Goal: Book appointment/travel/reservation

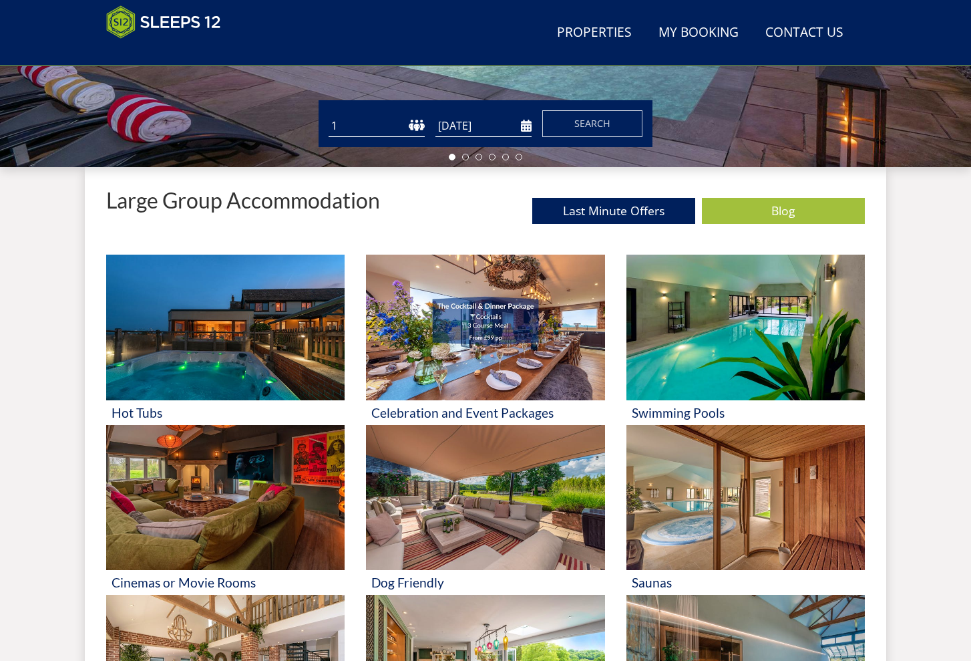
scroll to position [409, 0]
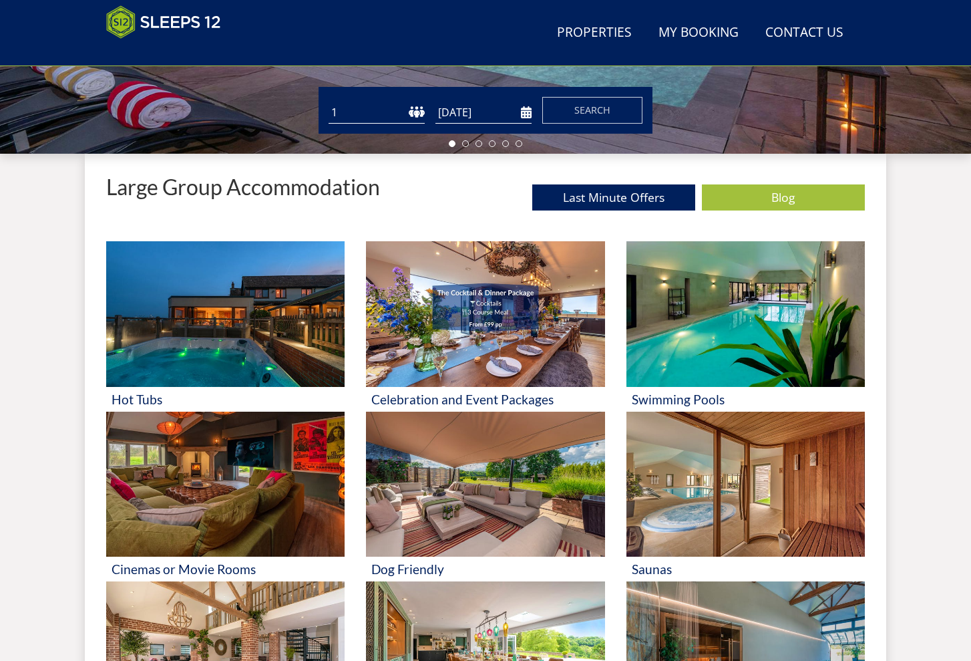
click at [482, 112] on input "[DATE]" at bounding box center [483, 113] width 96 height 22
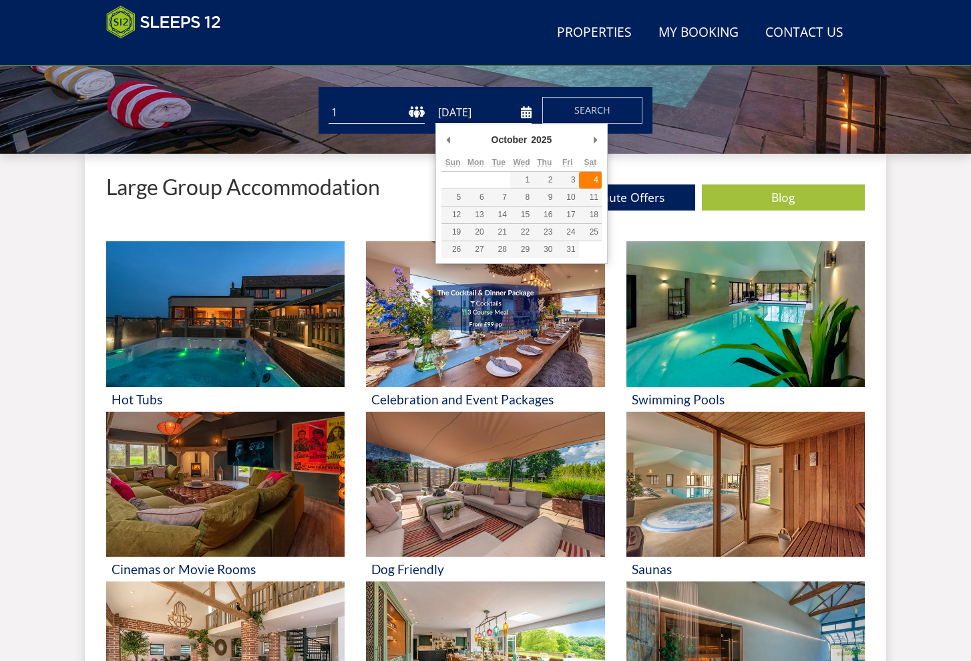
type input "[DATE]"
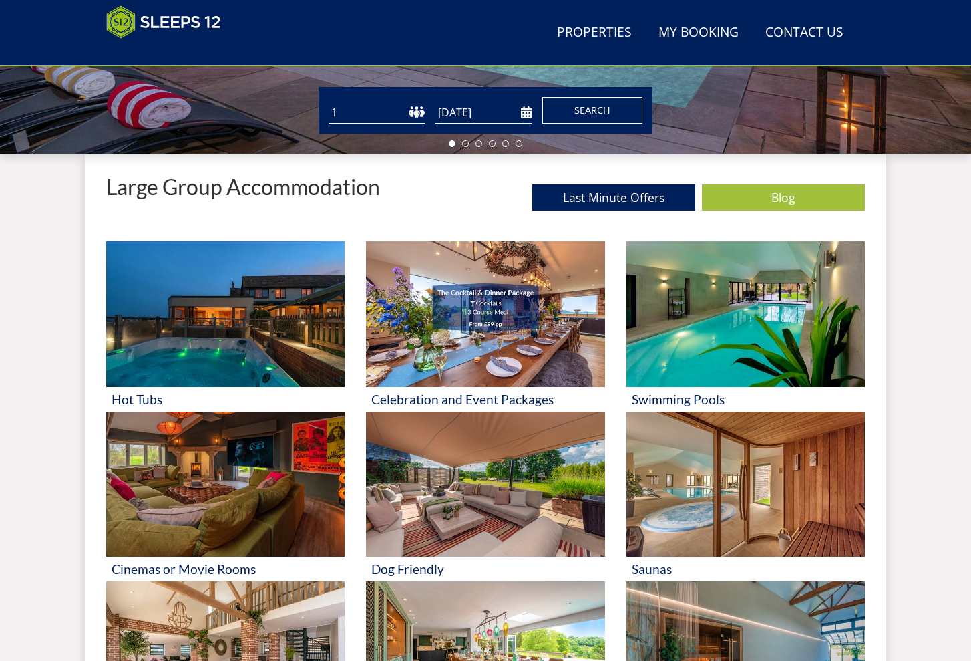
click at [611, 100] on button "Search" at bounding box center [592, 110] width 100 height 27
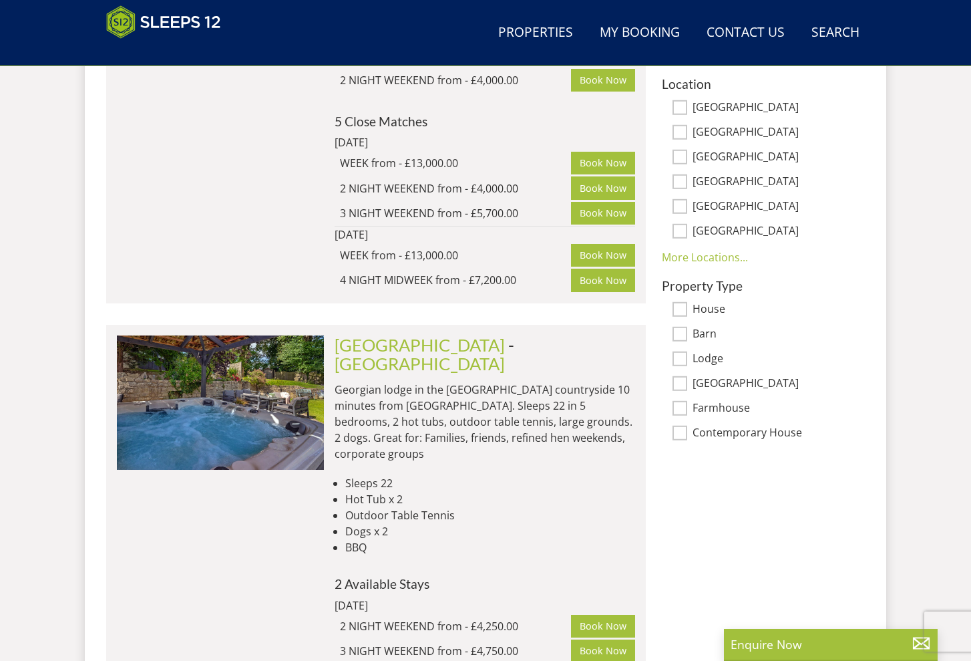
scroll to position [868, 0]
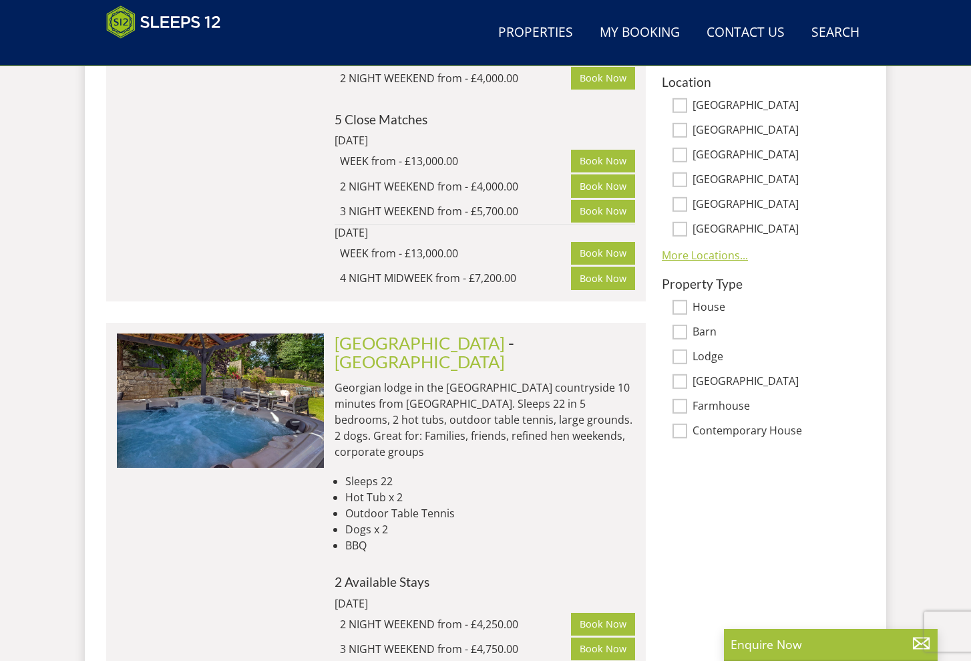
click at [716, 249] on link "More Locations..." at bounding box center [705, 255] width 86 height 15
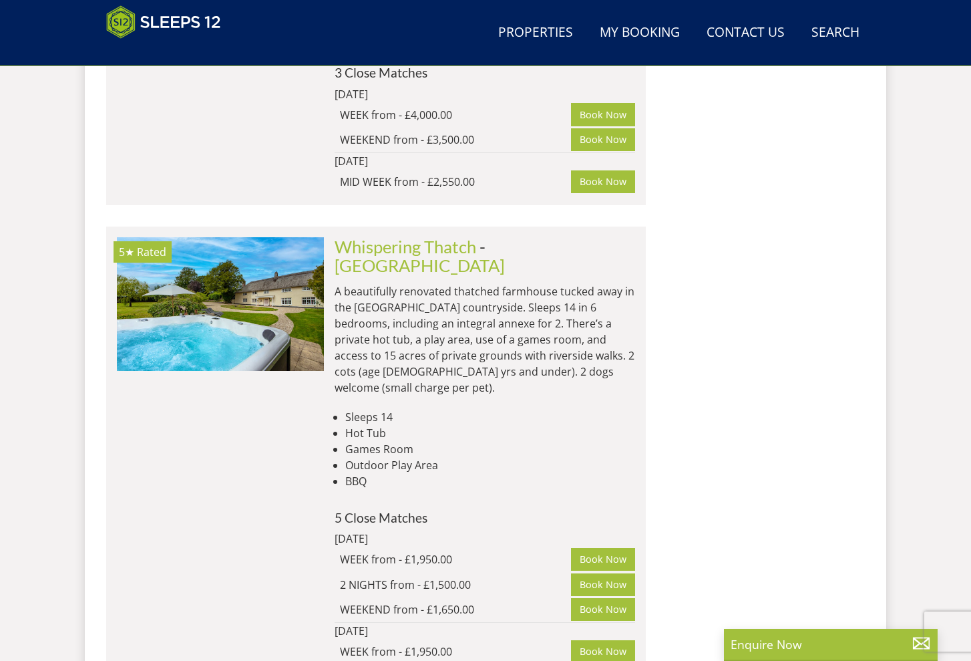
scroll to position [8417, 0]
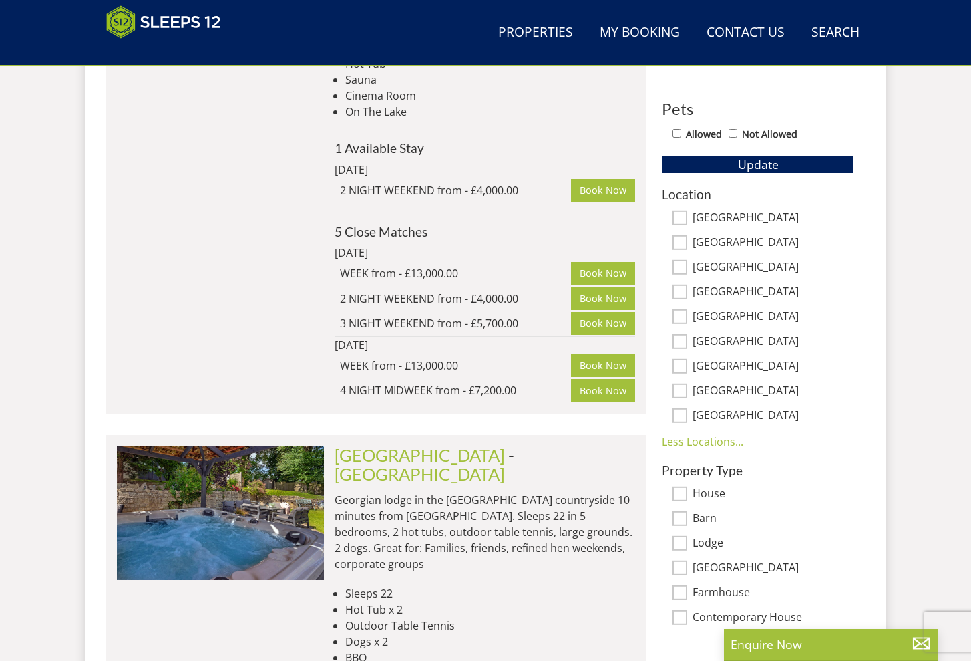
scroll to position [757, 0]
click at [677, 315] on input "[GEOGRAPHIC_DATA]" at bounding box center [680, 316] width 15 height 15
checkbox input "true"
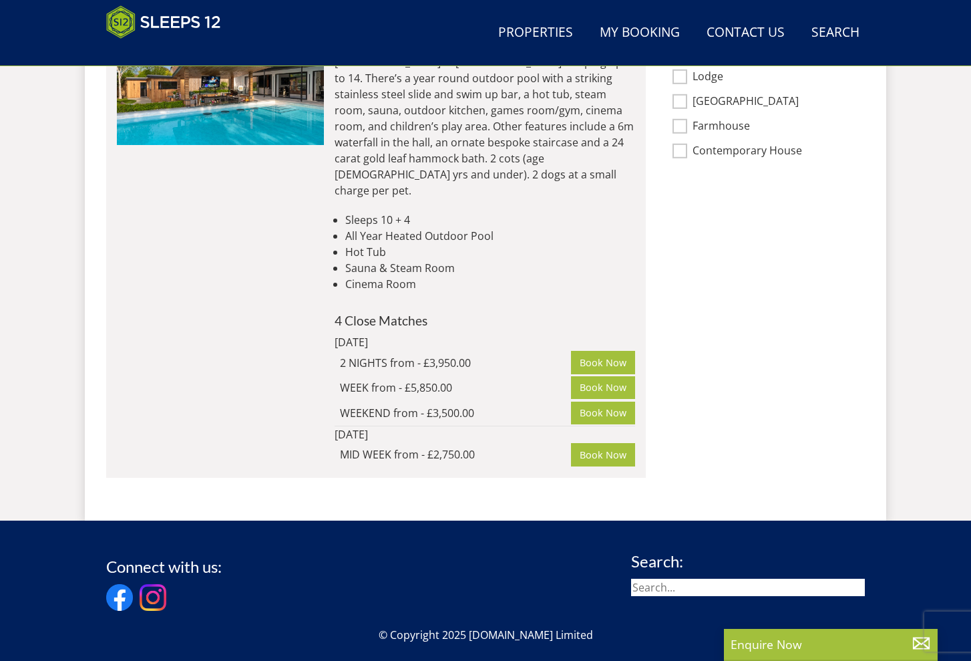
scroll to position [1010, 0]
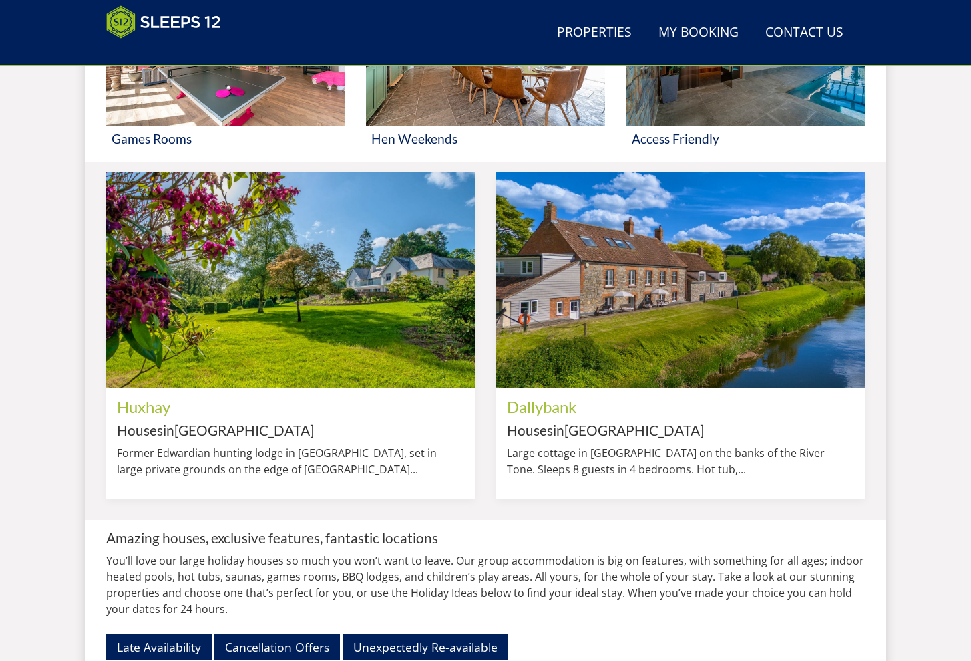
scroll to position [409, 0]
